Goal: Task Accomplishment & Management: Use online tool/utility

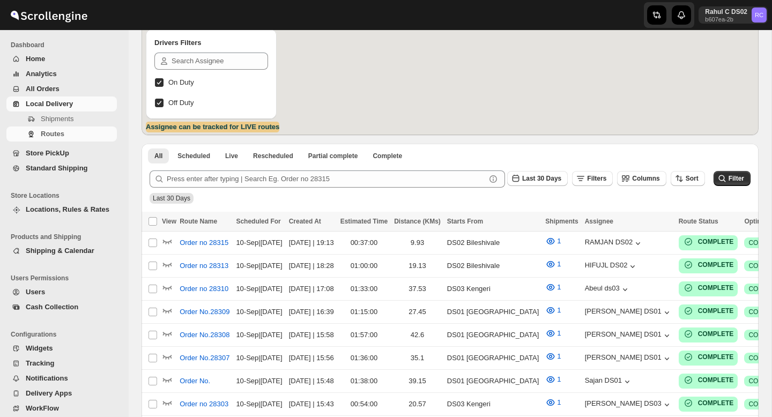
scroll to position [159, 0]
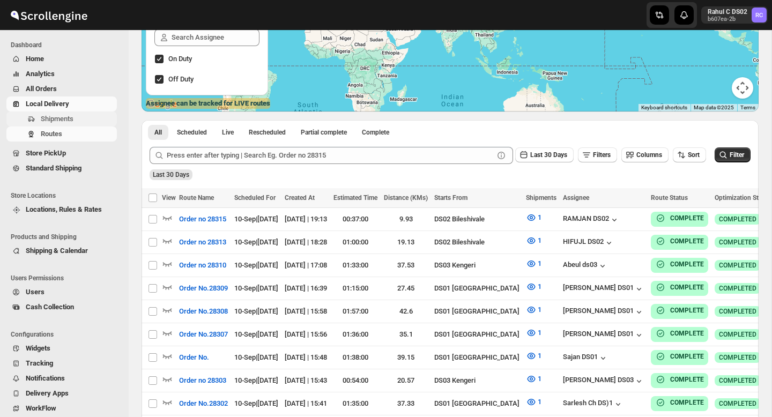
click at [77, 120] on span "Shipments" at bounding box center [78, 119] width 74 height 11
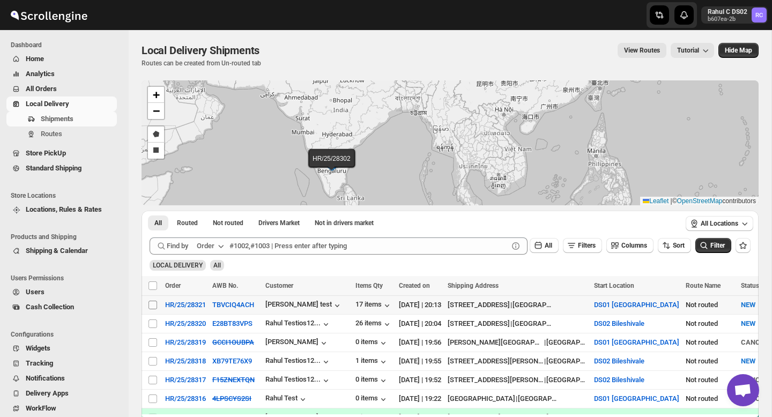
click at [156, 306] on input "Select shipment" at bounding box center [153, 305] width 9 height 9
checkbox input "true"
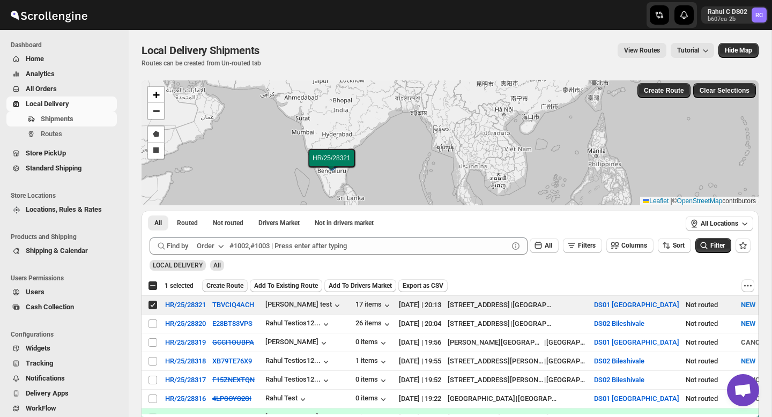
click at [234, 284] on span "Create Route" at bounding box center [224, 286] width 37 height 9
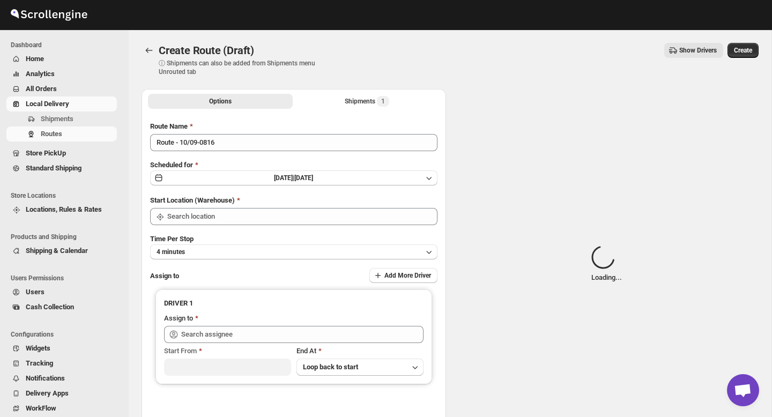
type input "DS01 [GEOGRAPHIC_DATA]"
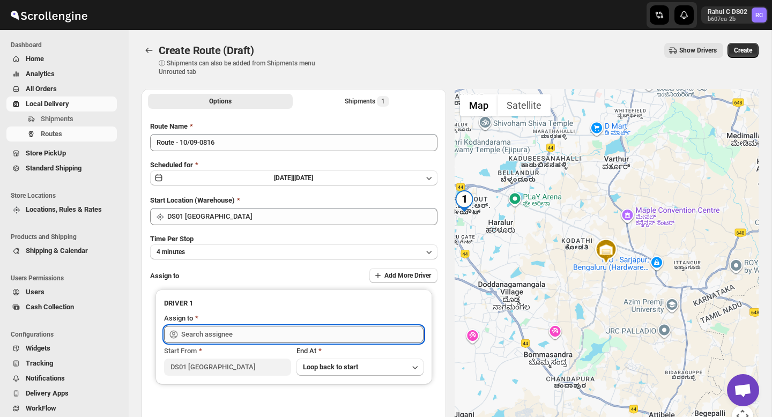
click at [218, 335] on input "text" at bounding box center [302, 334] width 242 height 17
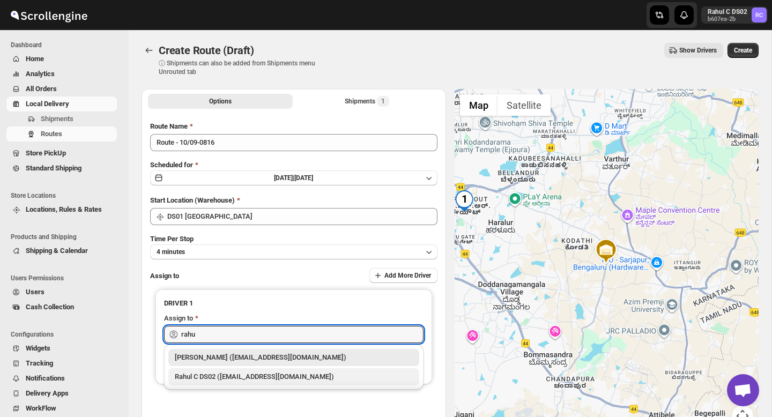
click at [216, 377] on div "Rahul C DS02 ([EMAIL_ADDRESS][DOMAIN_NAME])" at bounding box center [294, 377] width 238 height 11
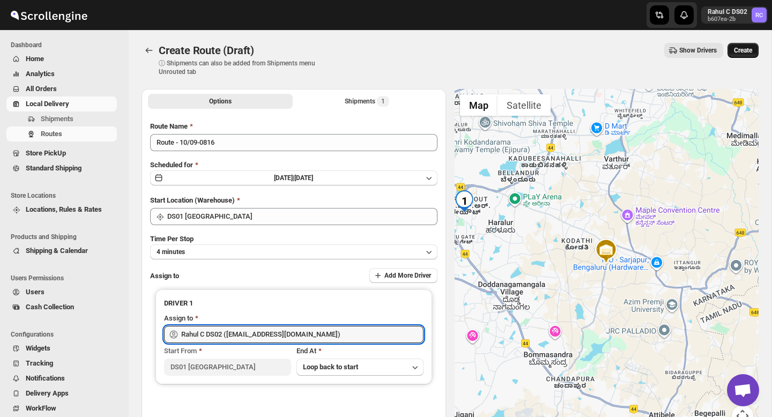
type input "Rahul C DS02 ([EMAIL_ADDRESS][DOMAIN_NAME])"
click at [742, 52] on span "Create" at bounding box center [743, 50] width 18 height 9
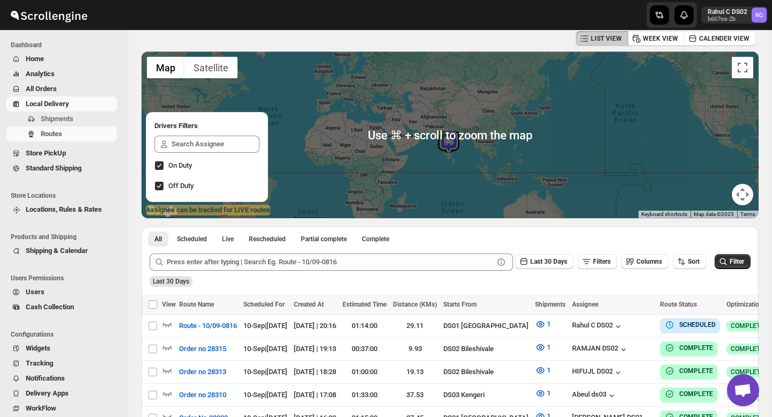
scroll to position [60, 0]
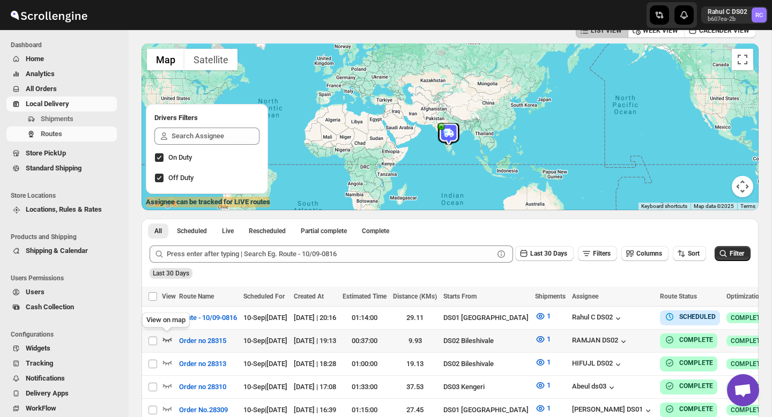
click at [166, 341] on icon "button" at bounding box center [167, 340] width 9 height 4
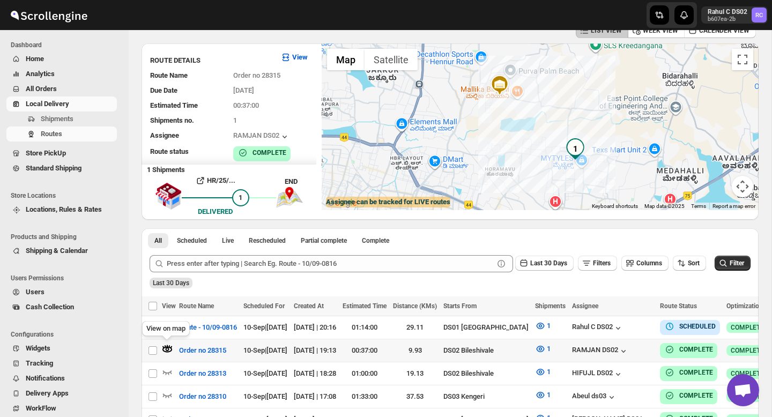
click at [168, 348] on icon "button" at bounding box center [168, 350] width 4 height 4
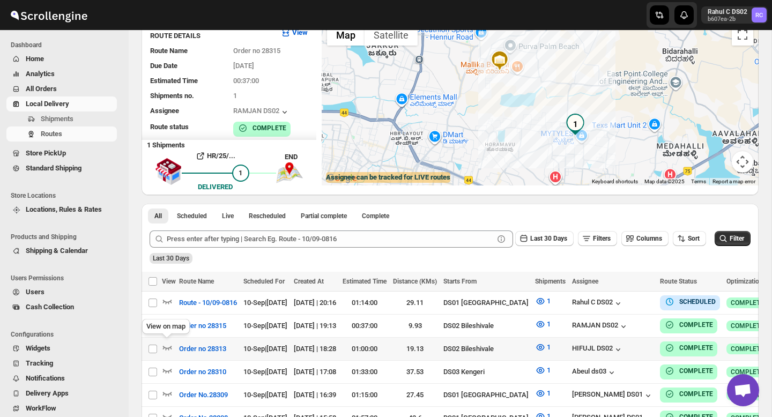
scroll to position [85, 0]
click at [168, 324] on icon "button" at bounding box center [168, 324] width 4 height 4
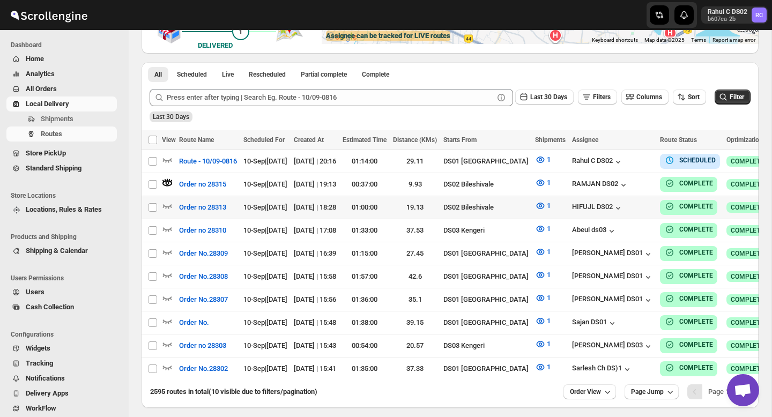
scroll to position [223, 0]
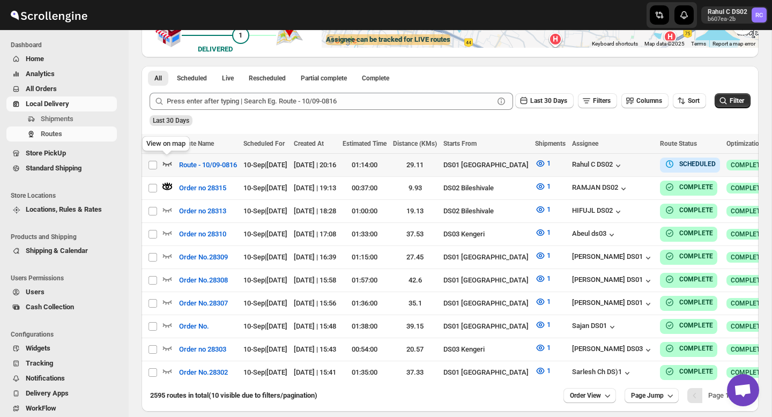
click at [169, 165] on icon "button" at bounding box center [167, 163] width 11 height 11
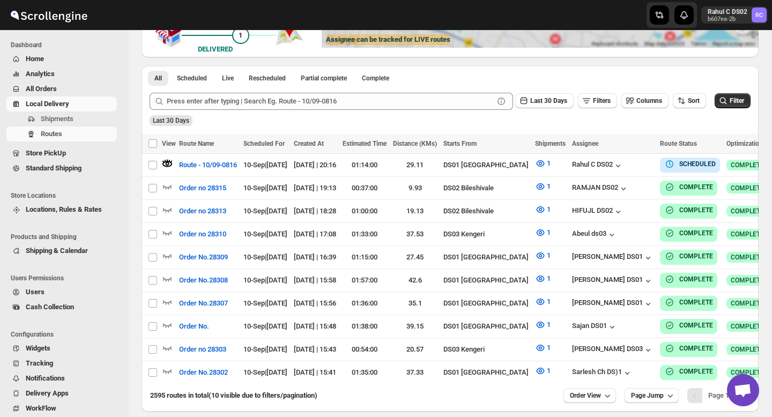
scroll to position [0, 0]
